Goal: Transaction & Acquisition: Purchase product/service

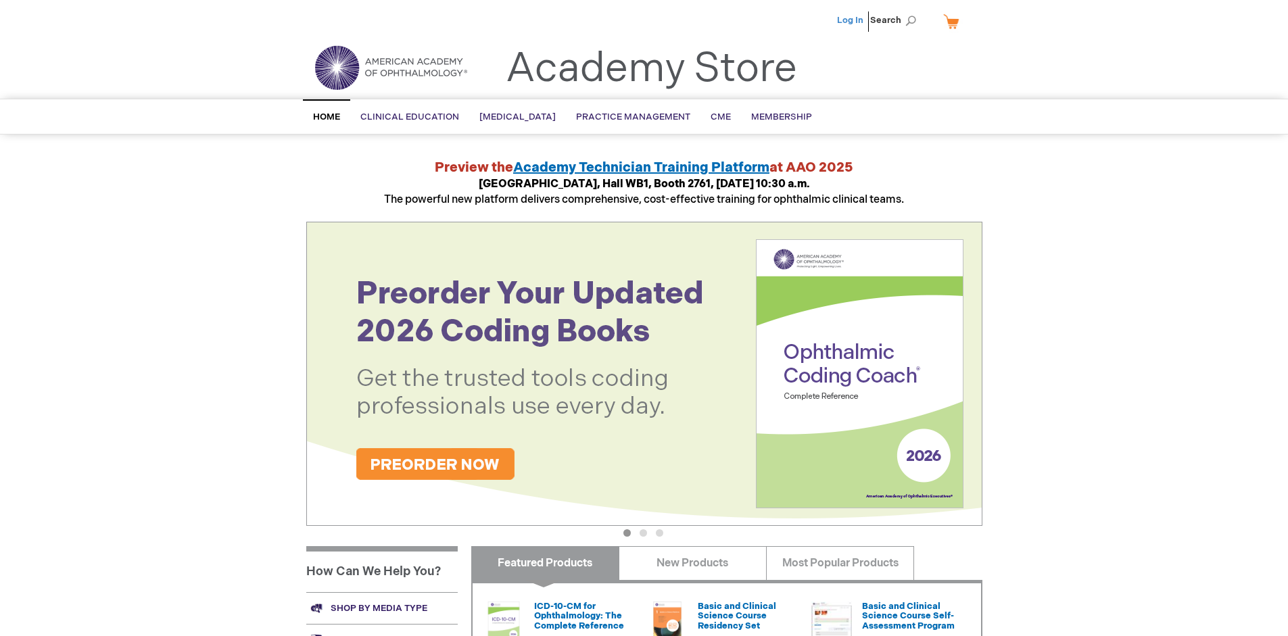
click at [851, 20] on link "Log In" at bounding box center [850, 20] width 26 height 11
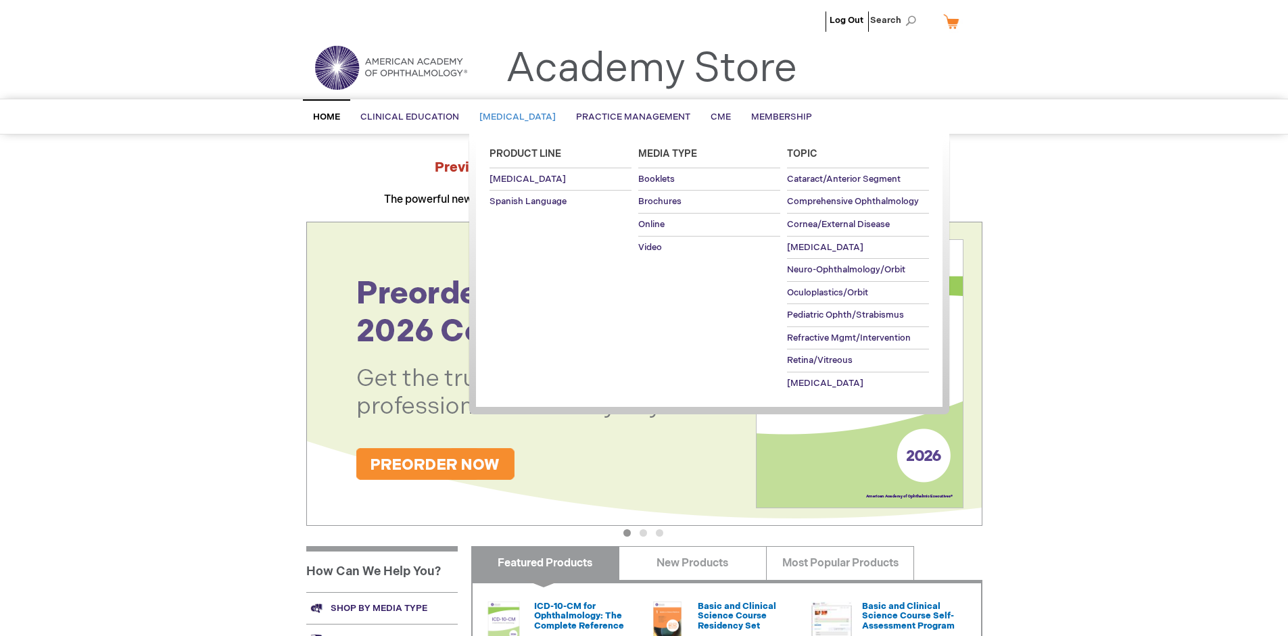
click at [522, 117] on span "[MEDICAL_DATA]" at bounding box center [517, 117] width 76 height 11
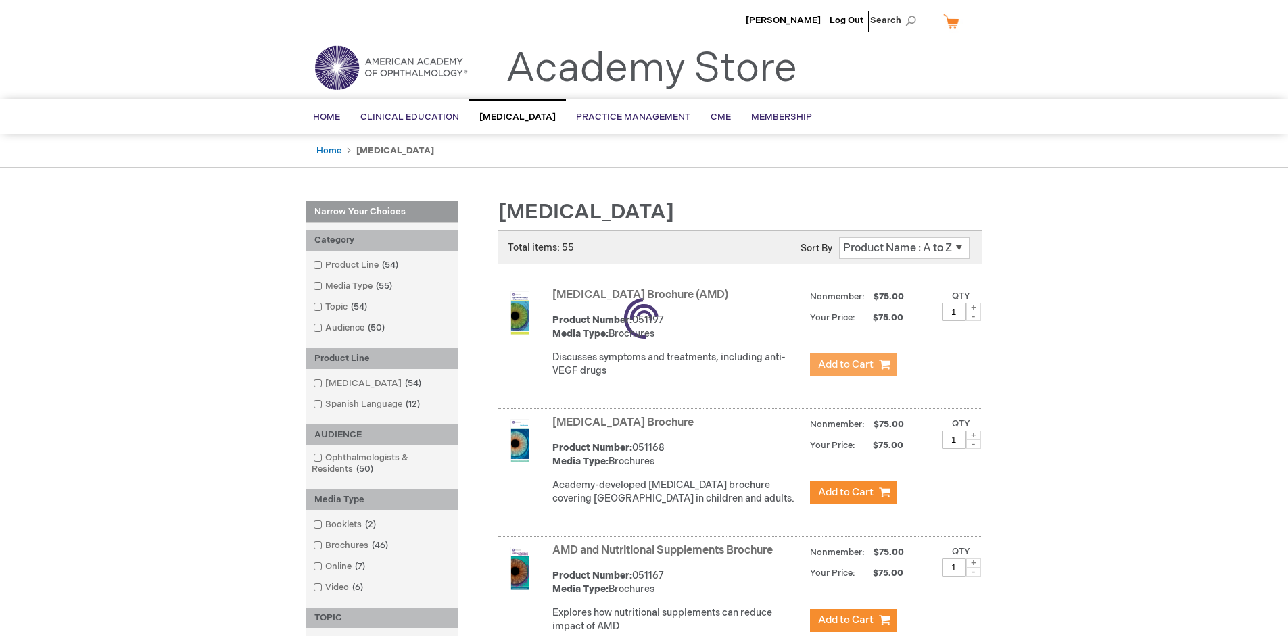
click at [853, 365] on span "Add to Cart" at bounding box center [845, 364] width 55 height 13
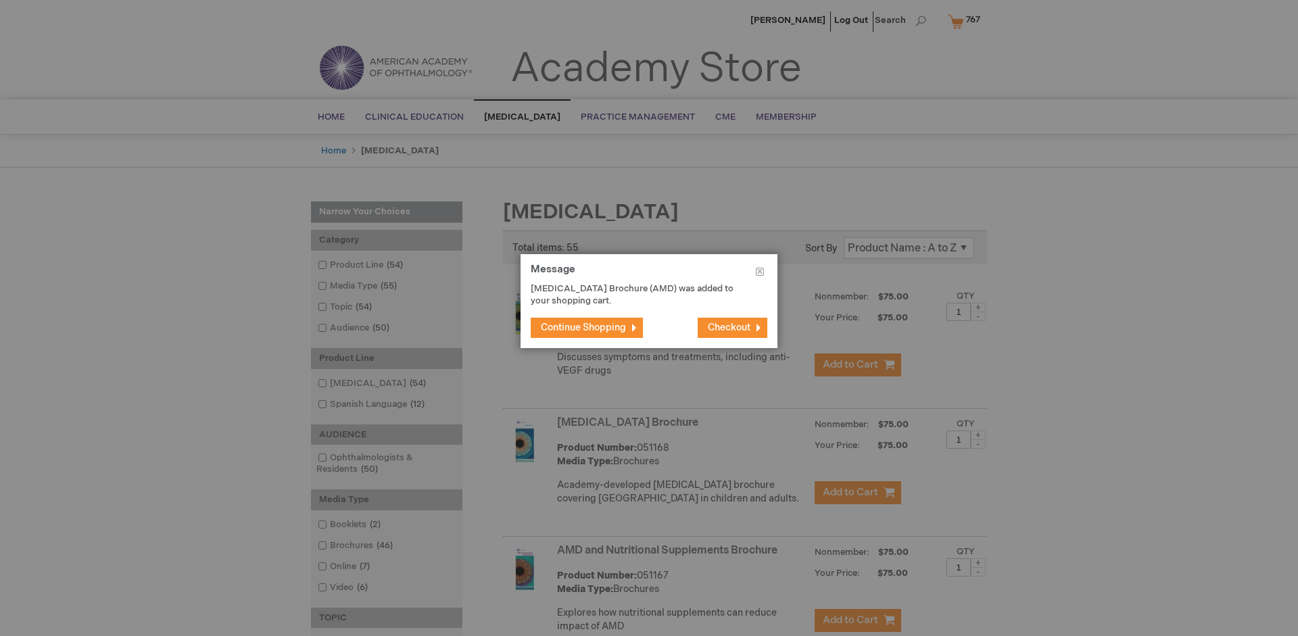
click at [584, 327] on span "Continue Shopping" at bounding box center [583, 327] width 85 height 11
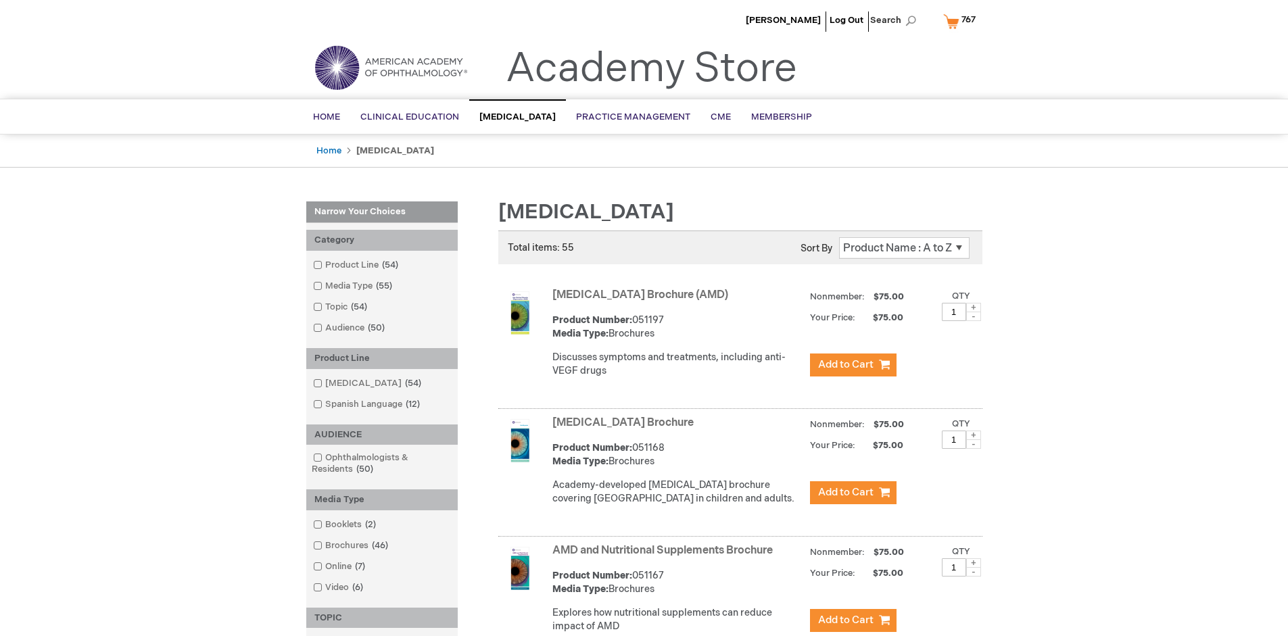
click at [665, 557] on link "AMD and Nutritional Supplements Brochure" at bounding box center [662, 550] width 220 height 13
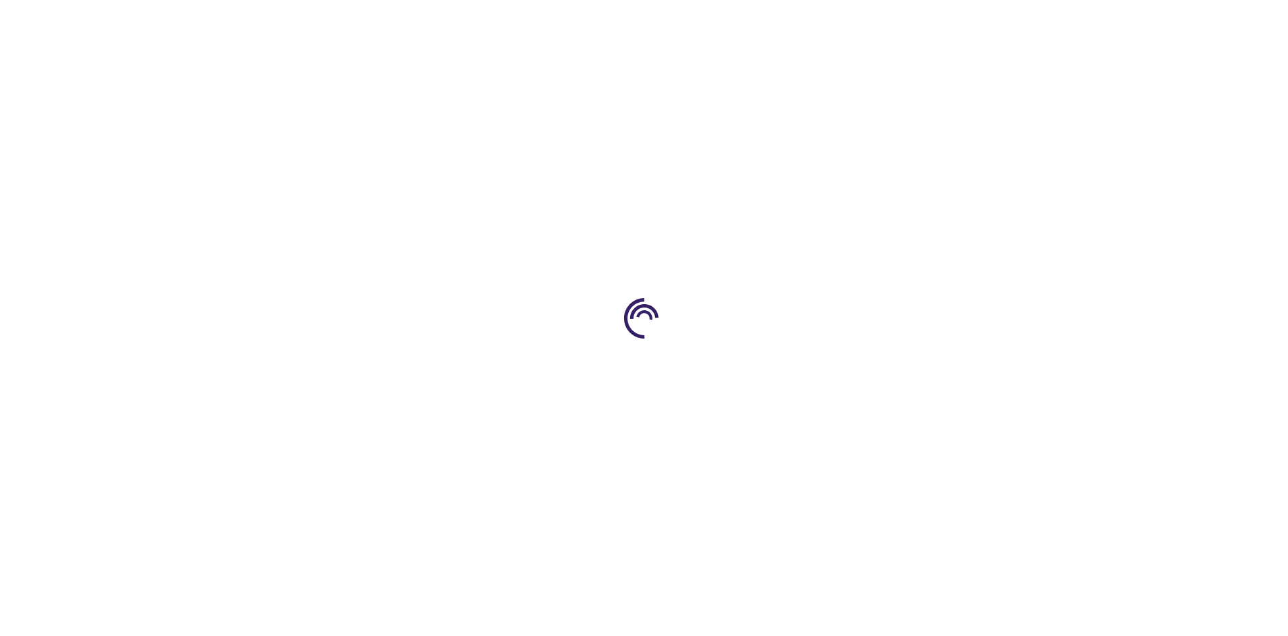
type input "1"
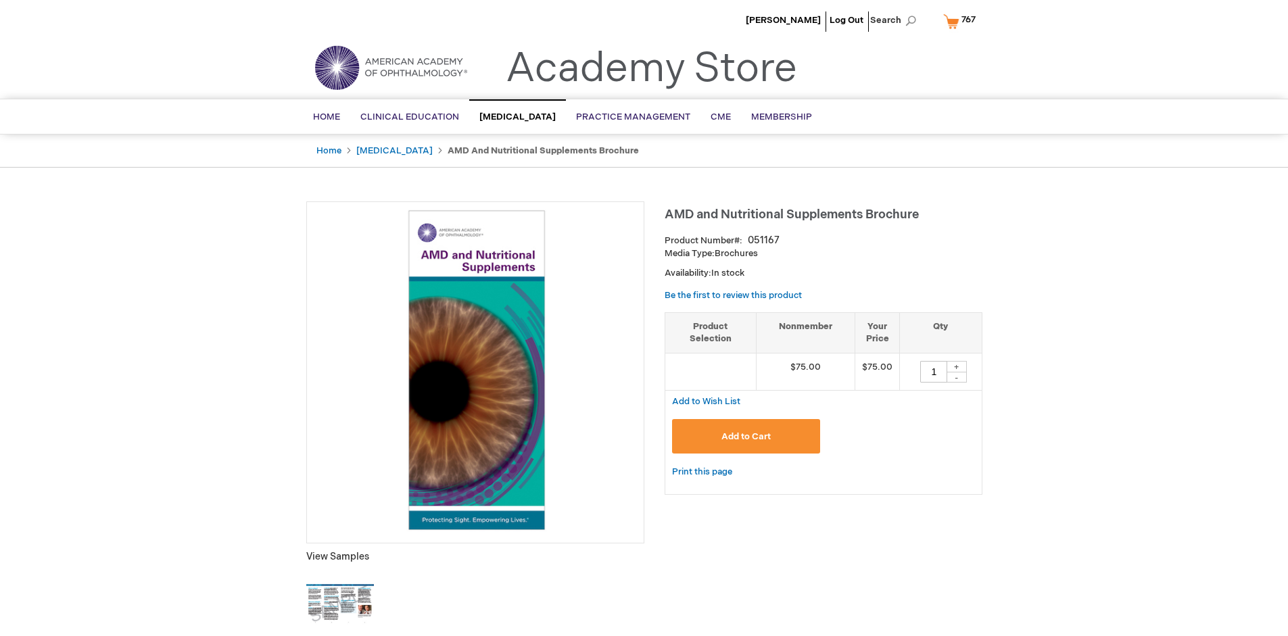
click at [746, 436] on span "Add to Cart" at bounding box center [746, 436] width 49 height 11
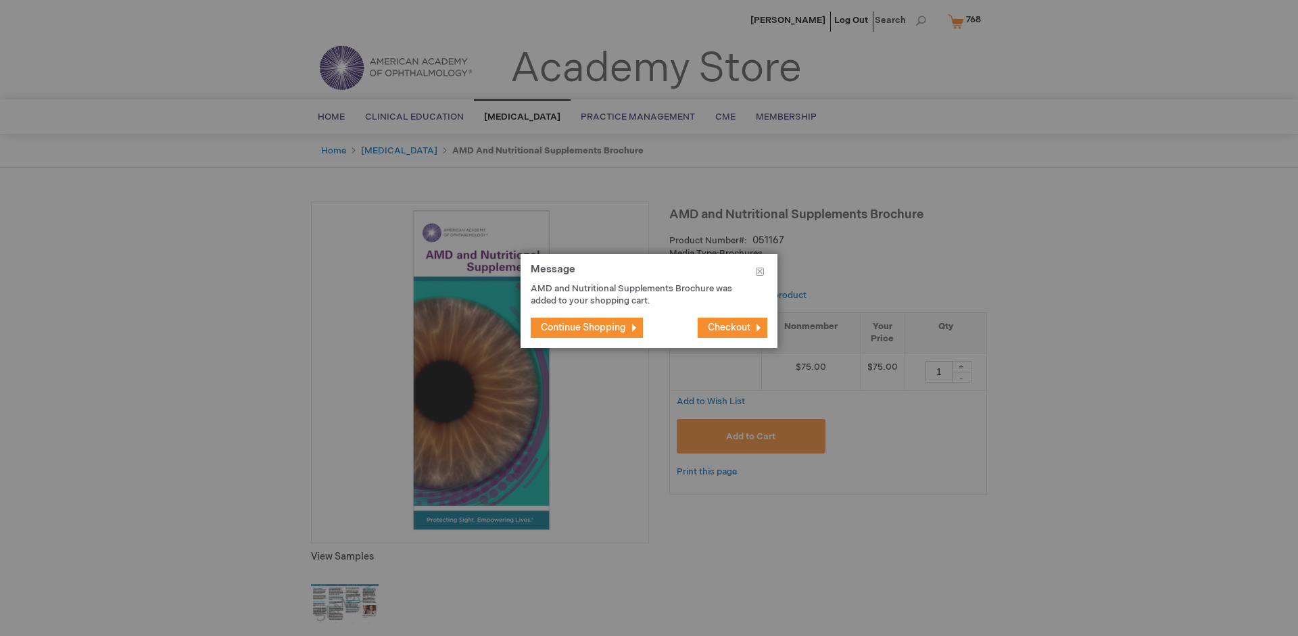
click at [584, 327] on span "Continue Shopping" at bounding box center [583, 327] width 85 height 11
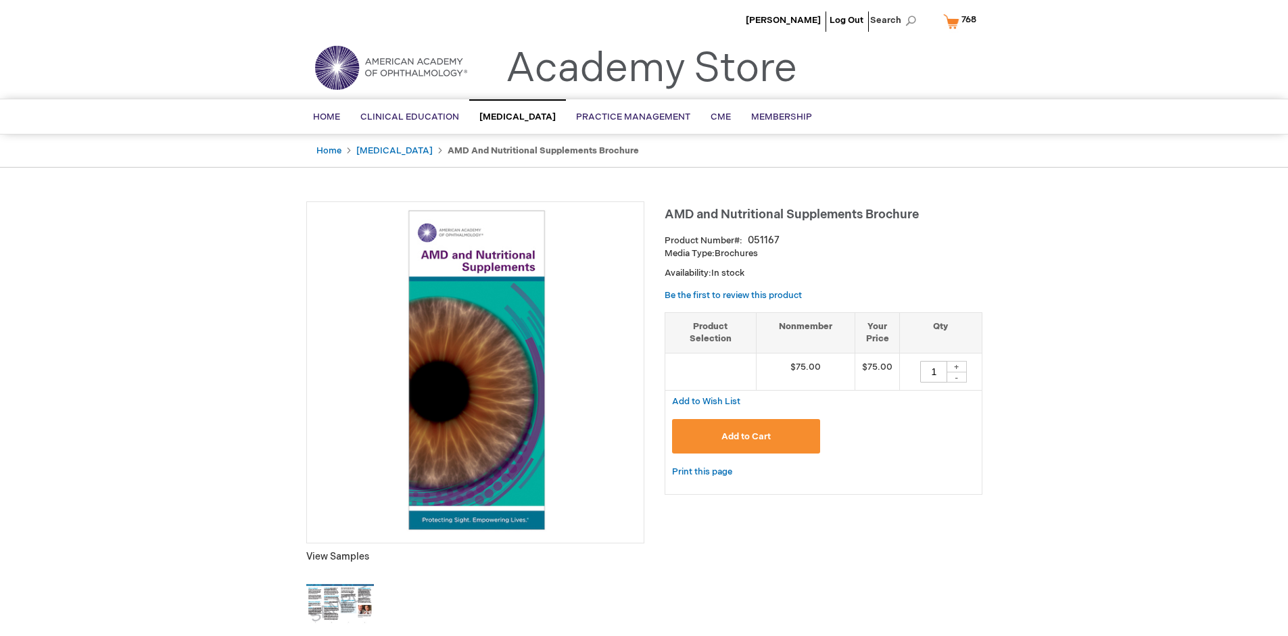
click at [962, 21] on span "768" at bounding box center [969, 19] width 15 height 11
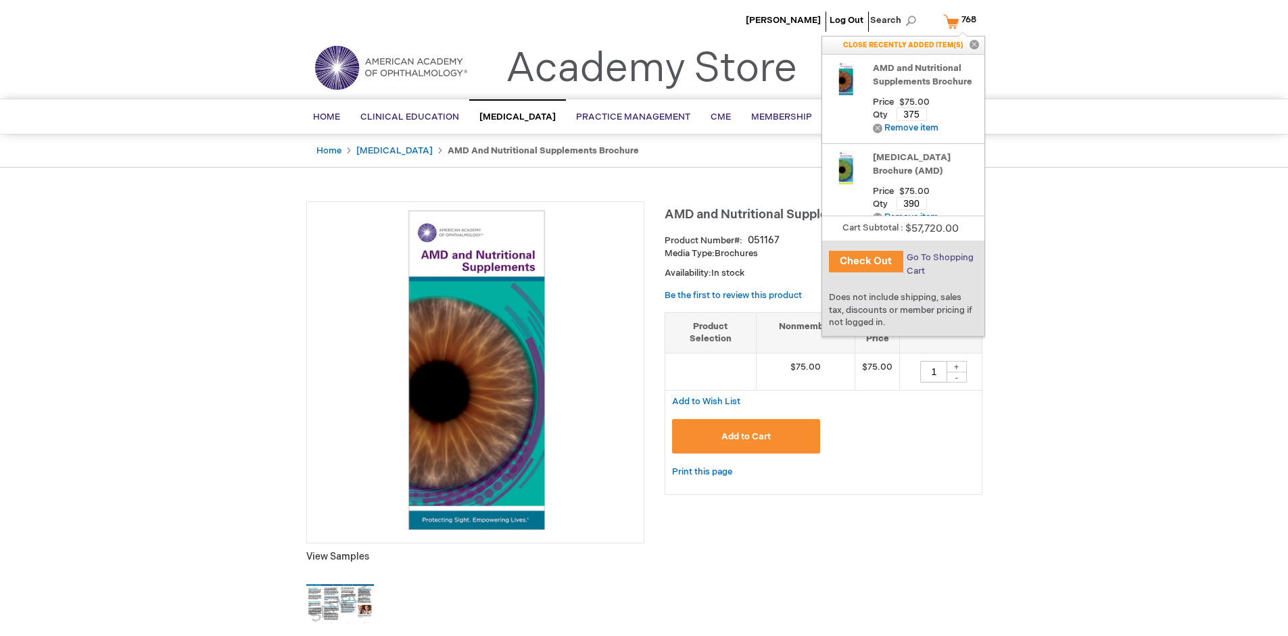
click at [940, 258] on span "Go To Shopping Cart" at bounding box center [940, 264] width 67 height 24
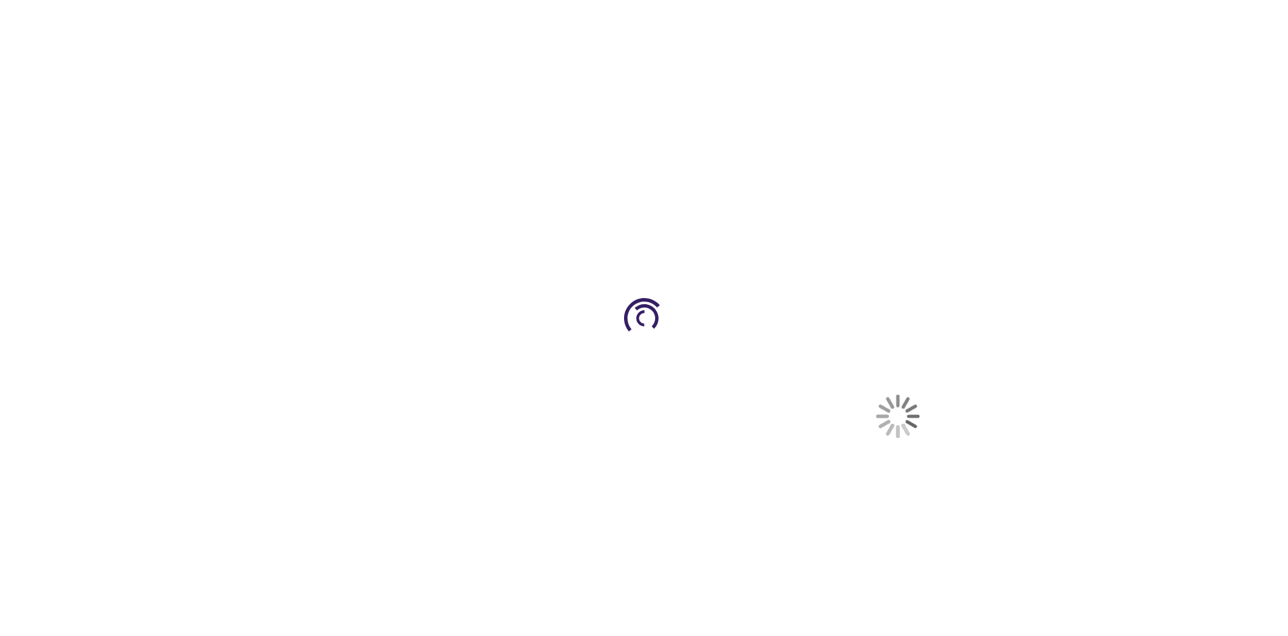
select select "US"
select select "41"
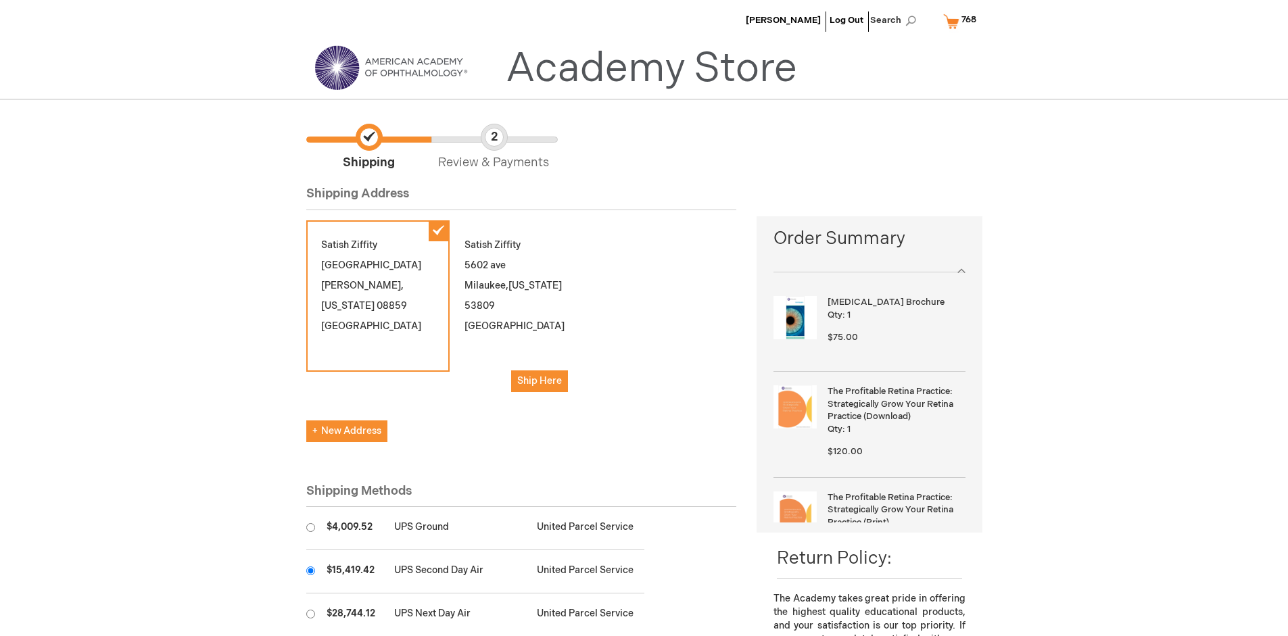
click at [310, 571] on input "radio" at bounding box center [310, 571] width 9 height 9
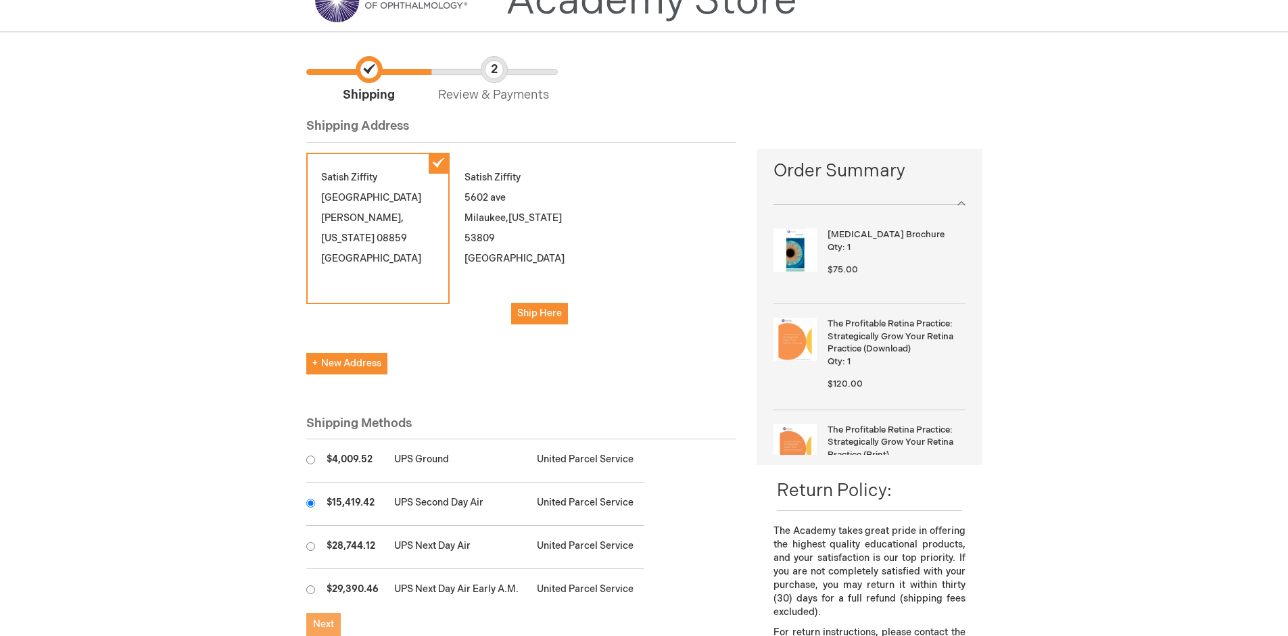
click at [323, 625] on span "Next" at bounding box center [323, 624] width 21 height 11
